Goal: Information Seeking & Learning: Learn about a topic

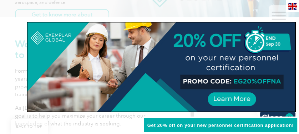
scroll to position [181, 0]
click at [291, 6] on img at bounding box center [292, 6] width 9 height 7
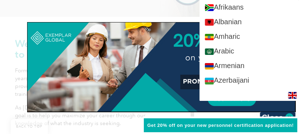
click at [167, 14] on div at bounding box center [149, 67] width 299 height 134
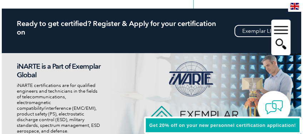
scroll to position [0, 0]
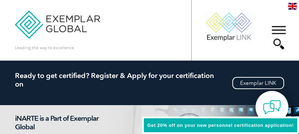
click at [278, 31] on div "▼" at bounding box center [278, 38] width 19 height 36
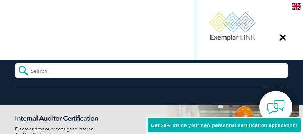
click at [117, 67] on form at bounding box center [151, 71] width 272 height 14
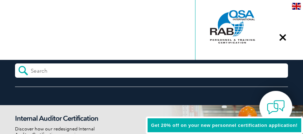
click at [115, 69] on form at bounding box center [151, 71] width 272 height 14
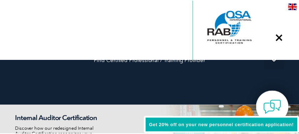
scroll to position [173, 0]
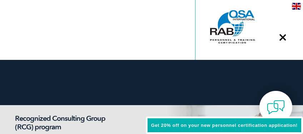
click at [281, 38] on div "▼" at bounding box center [282, 38] width 19 height 36
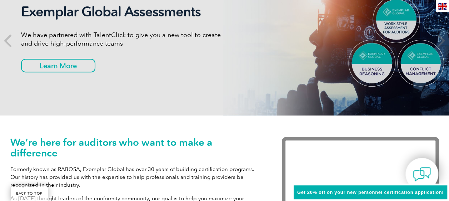
scroll to position [127, 0]
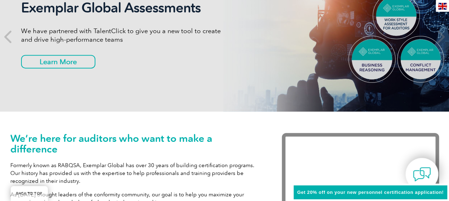
drag, startPoint x: 287, startPoint y: 0, endPoint x: 163, endPoint y: 134, distance: 182.4
click at [163, 134] on h1 "We’re here for auditors who want to make a difference" at bounding box center [135, 143] width 250 height 21
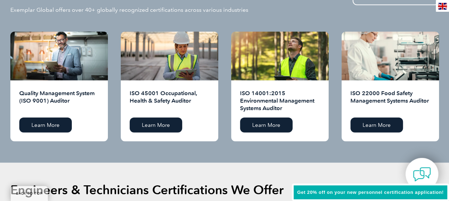
scroll to position [797, 0]
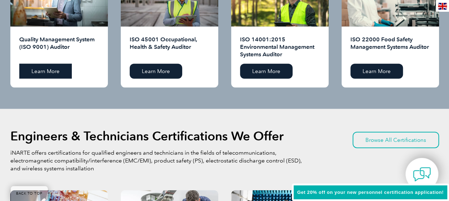
click at [34, 69] on link "Learn More" at bounding box center [45, 71] width 52 height 15
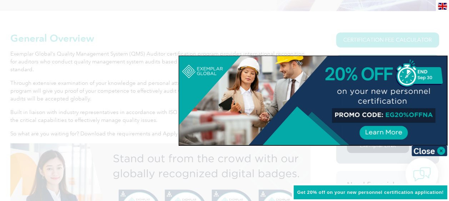
scroll to position [152, 0]
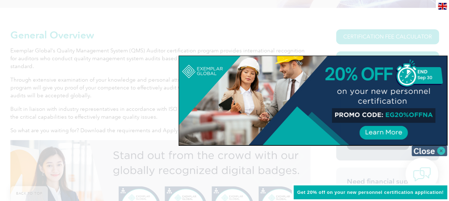
click at [433, 147] on img at bounding box center [429, 151] width 36 height 11
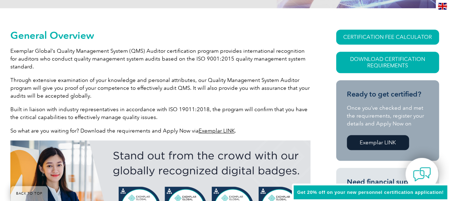
scroll to position [194, 0]
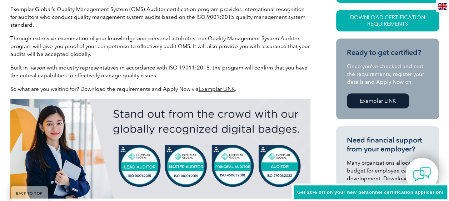
click at [221, 88] on link "Exemplar LINK" at bounding box center [216, 89] width 36 height 6
click at [384, 102] on link "Exemplar LINK" at bounding box center [378, 101] width 62 height 15
